Goal: Task Accomplishment & Management: Manage account settings

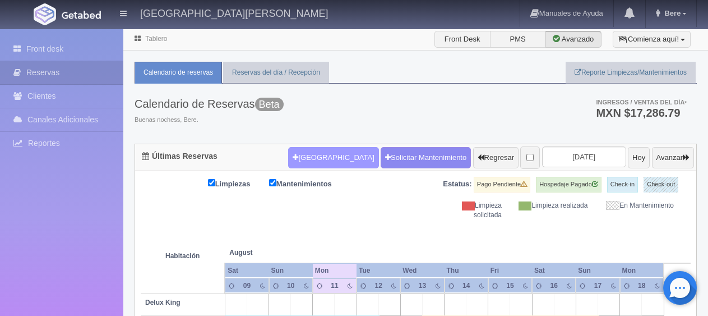
click at [397, 121] on div "Calendario de Reservas Beta Buenas nochess, Bere. Ingresos / Ventas del día * M…" at bounding box center [416, 114] width 563 height 60
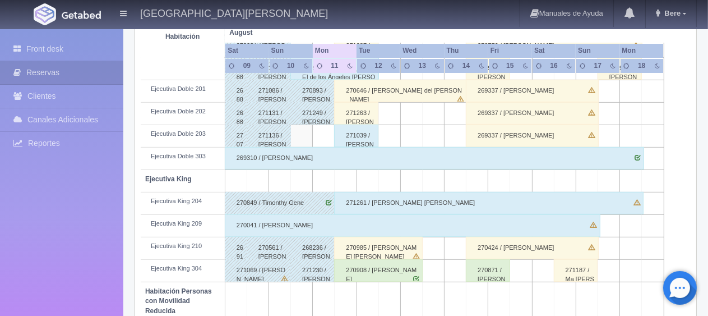
scroll to position [112, 0]
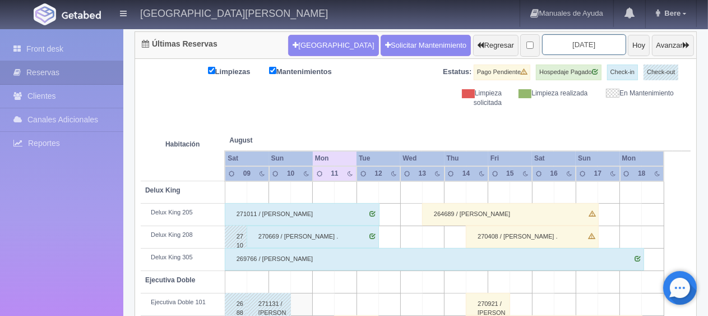
click at [585, 44] on input "[DATE]" at bounding box center [584, 44] width 84 height 21
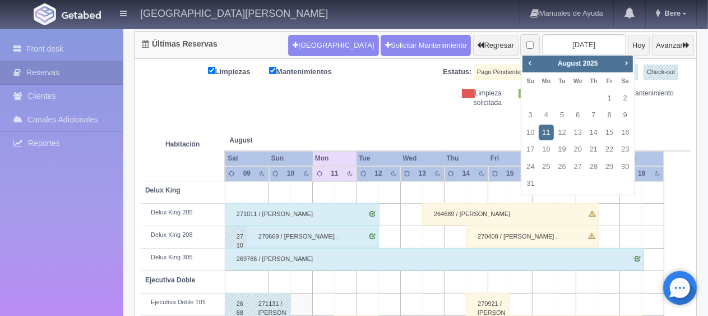
click at [369, 138] on th at bounding box center [346, 129] width 66 height 43
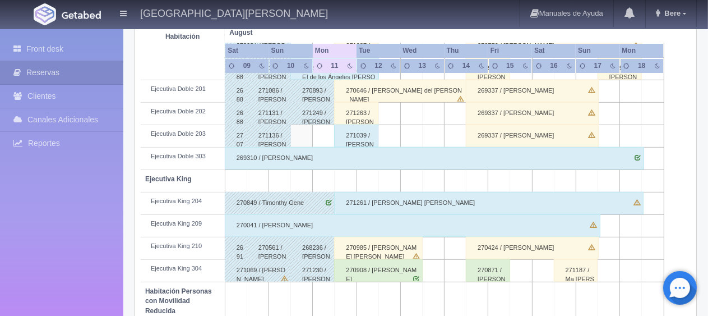
scroll to position [505, 0]
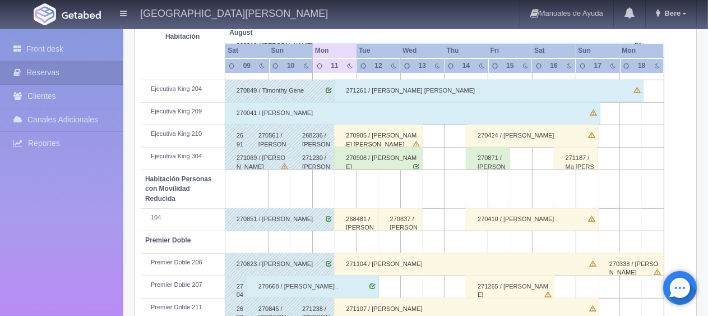
click at [372, 257] on div "271104 / José Antonio Eskaran" at bounding box center [466, 264] width 265 height 22
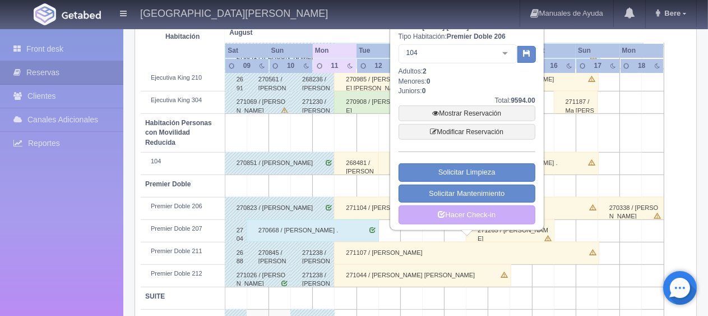
scroll to position [598, 0]
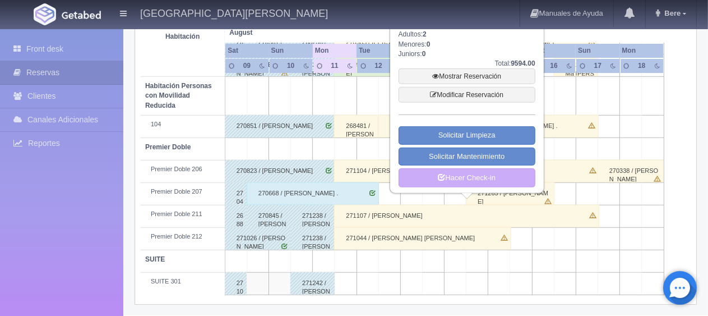
click at [454, 65] on div "Total: 9594.00" at bounding box center [467, 64] width 137 height 10
click at [449, 73] on link "Mostrar Reservación" at bounding box center [467, 76] width 137 height 16
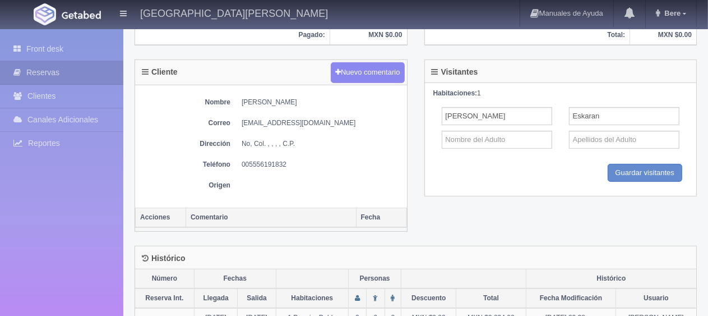
scroll to position [393, 0]
drag, startPoint x: 321, startPoint y: 159, endPoint x: 265, endPoint y: 153, distance: 56.9
click at [266, 154] on div "Nombre José Antonio Eskaran Correo chkaram@comlunip.com Dirección No, Col. , , …" at bounding box center [271, 146] width 272 height 122
drag, startPoint x: 334, startPoint y: 118, endPoint x: 236, endPoint y: 123, distance: 98.3
click at [236, 123] on dl "Correo chkaram@comlunip.com" at bounding box center [271, 123] width 261 height 10
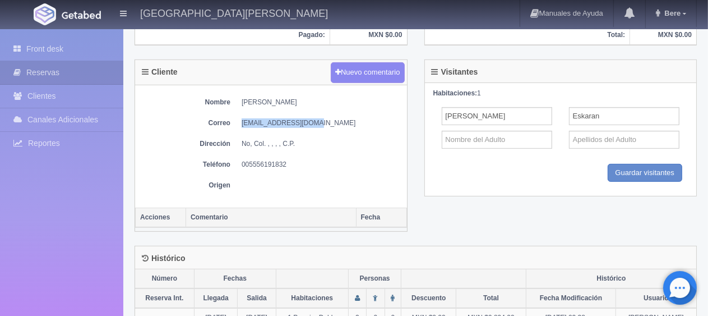
copy dd "[EMAIL_ADDRESS][DOMAIN_NAME]"
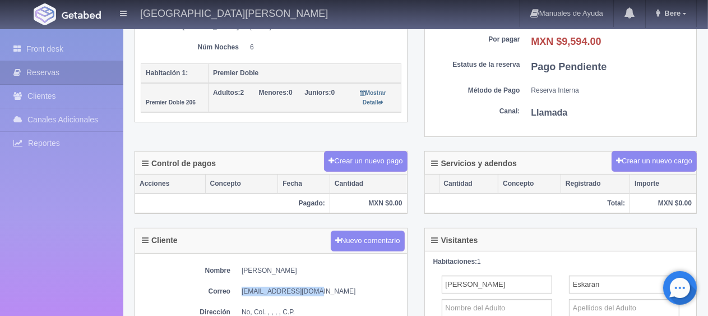
scroll to position [0, 0]
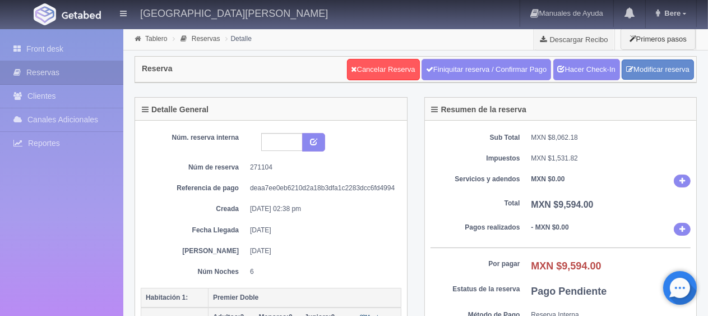
click at [549, 102] on div "Resumen de la reserva" at bounding box center [561, 109] width 272 height 23
click at [457, 206] on dl "Total MXN $9,594.00" at bounding box center [561, 205] width 261 height 13
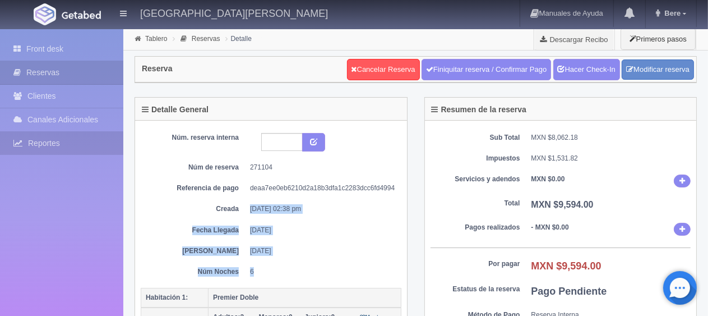
drag, startPoint x: 228, startPoint y: 250, endPoint x: 121, endPoint y: 153, distance: 144.1
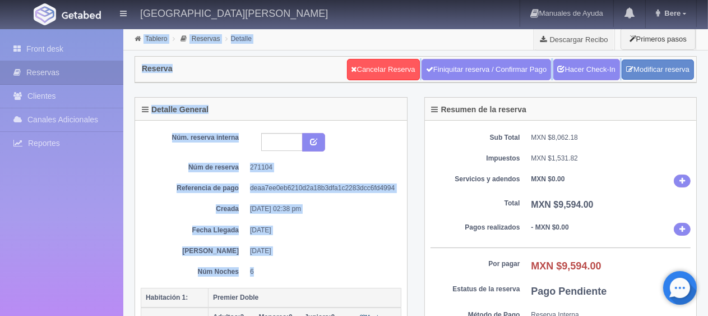
click at [296, 232] on dd "[DATE]" at bounding box center [321, 231] width 143 height 10
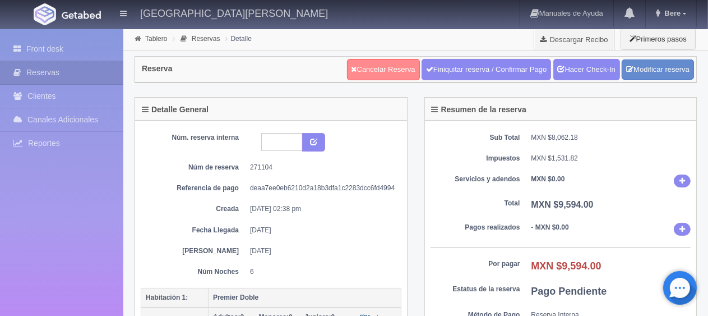
click at [402, 75] on link "Cancelar Reserva" at bounding box center [383, 69] width 73 height 21
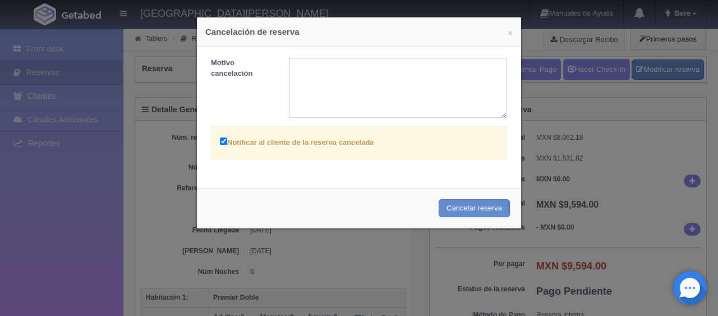
drag, startPoint x: 286, startPoint y: 145, endPoint x: 343, endPoint y: 150, distance: 57.5
click at [286, 144] on label "Notificar al cliente de la reserva cancelada" at bounding box center [297, 141] width 154 height 13
click at [227, 144] on input "Notificar al cliente de la reserva cancelada" at bounding box center [223, 140] width 7 height 7
checkbox input "false"
click at [484, 206] on button "Cancelar reserva" at bounding box center [474, 208] width 71 height 19
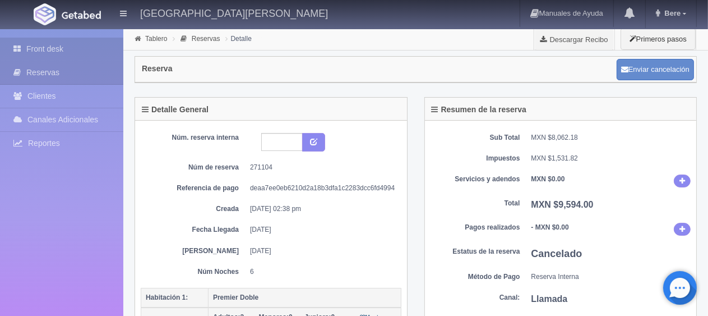
click at [59, 44] on link "Front desk" at bounding box center [61, 49] width 123 height 23
